Goal: Transaction & Acquisition: Purchase product/service

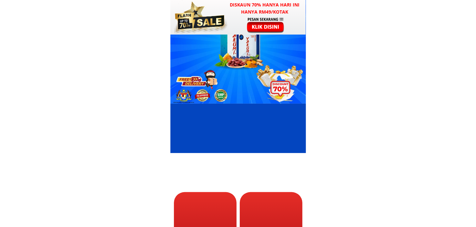
scroll to position [129, 0]
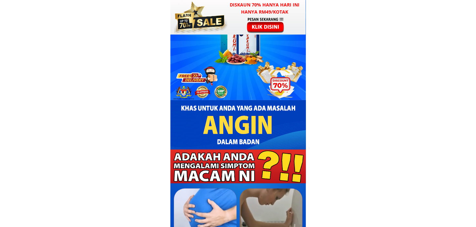
click at [264, 27] on div at bounding box center [266, 25] width 50 height 16
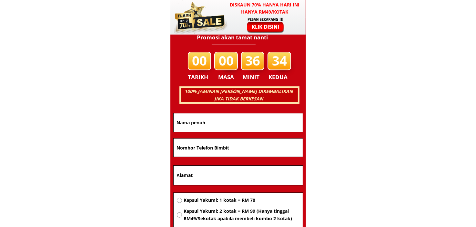
scroll to position [4133, 0]
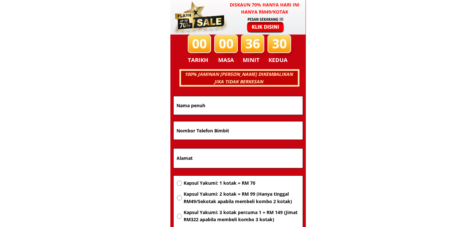
click at [194, 105] on input "text" at bounding box center [238, 105] width 126 height 18
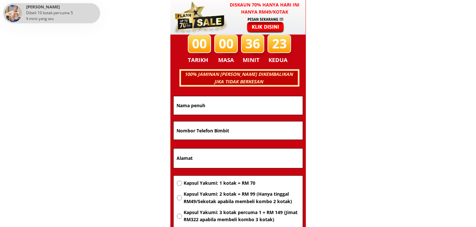
click at [205, 106] on input "text" at bounding box center [238, 105] width 126 height 18
paste input "Shun oyo"
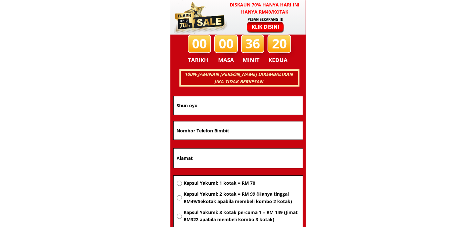
type input "Shun oyo"
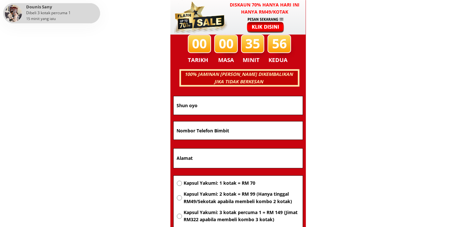
click at [210, 132] on input "tel" at bounding box center [238, 130] width 126 height 18
paste input "138455044"
type input "138455044"
click at [195, 159] on input "text" at bounding box center [238, 157] width 126 height 19
click at [203, 160] on input "text" at bounding box center [238, 157] width 126 height 19
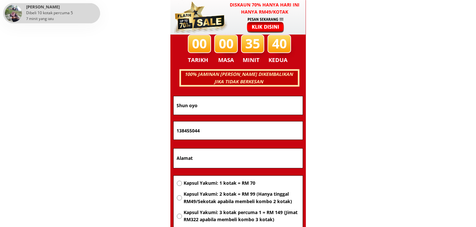
paste input "[STREET_ADDRESS]"
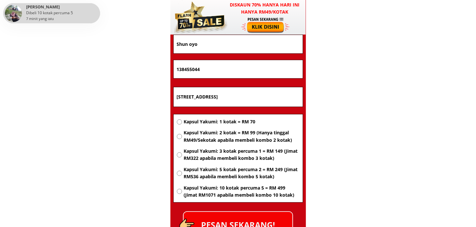
scroll to position [4198, 0]
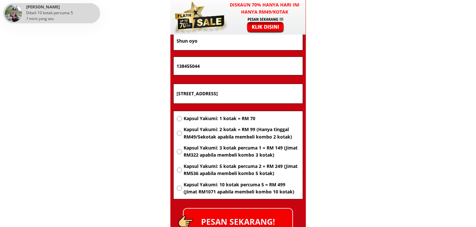
type input "[STREET_ADDRESS]"
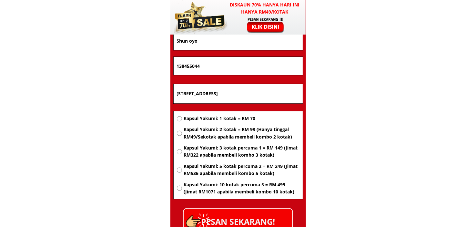
scroll to position [0, 0]
click at [178, 118] on input "radio" at bounding box center [179, 118] width 5 height 5
radio input "true"
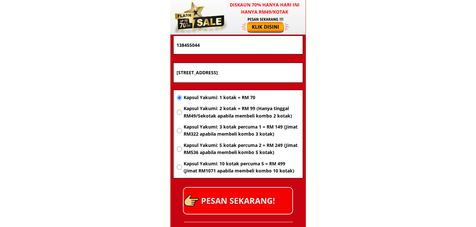
scroll to position [4262, 0]
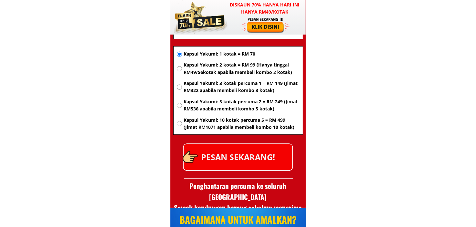
click at [206, 153] on div at bounding box center [196, 155] width 39 height 39
click at [235, 158] on p "PESAN SEKARANG!" at bounding box center [238, 157] width 109 height 26
